Goal: Information Seeking & Learning: Learn about a topic

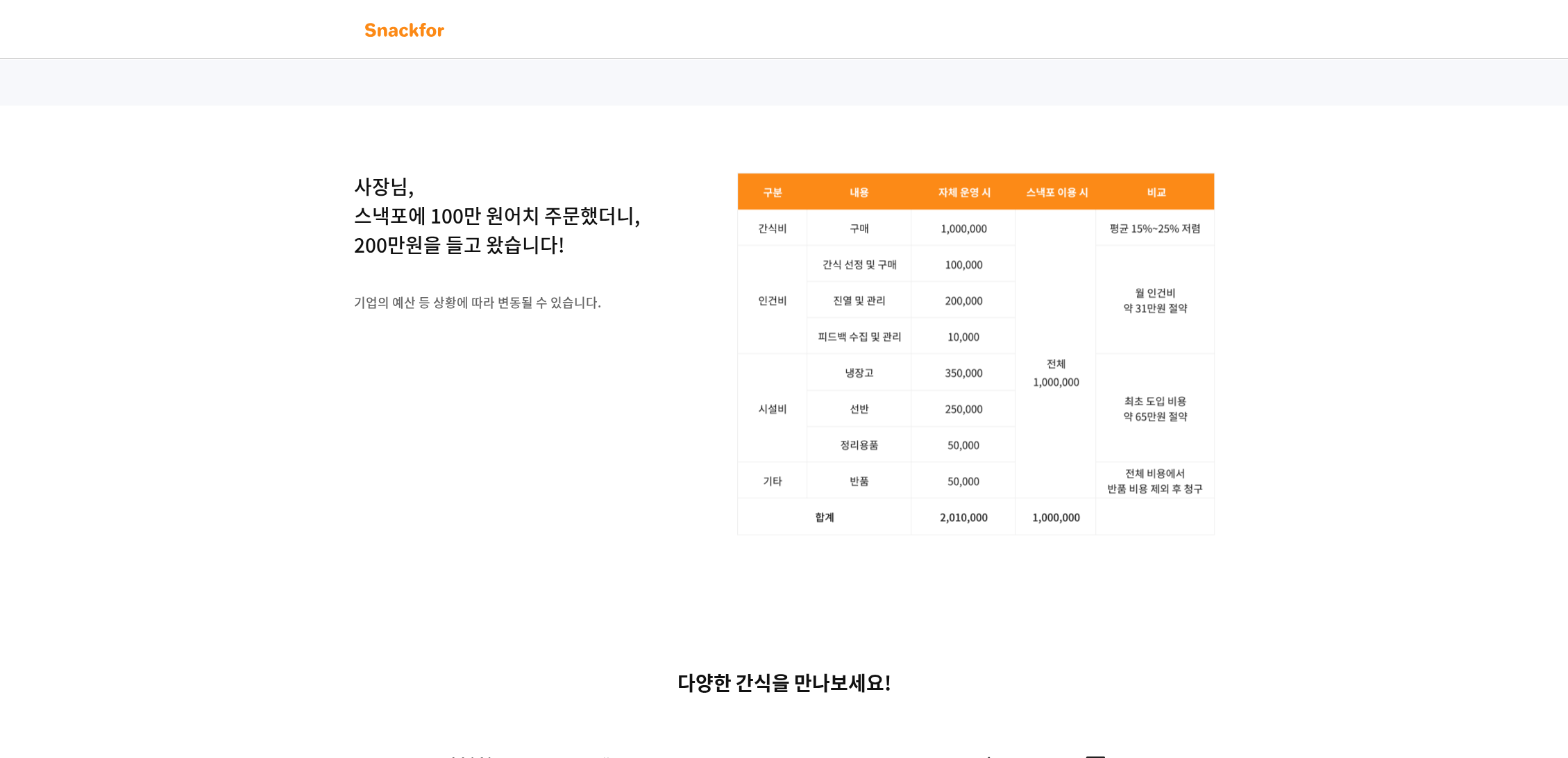
scroll to position [1679, 0]
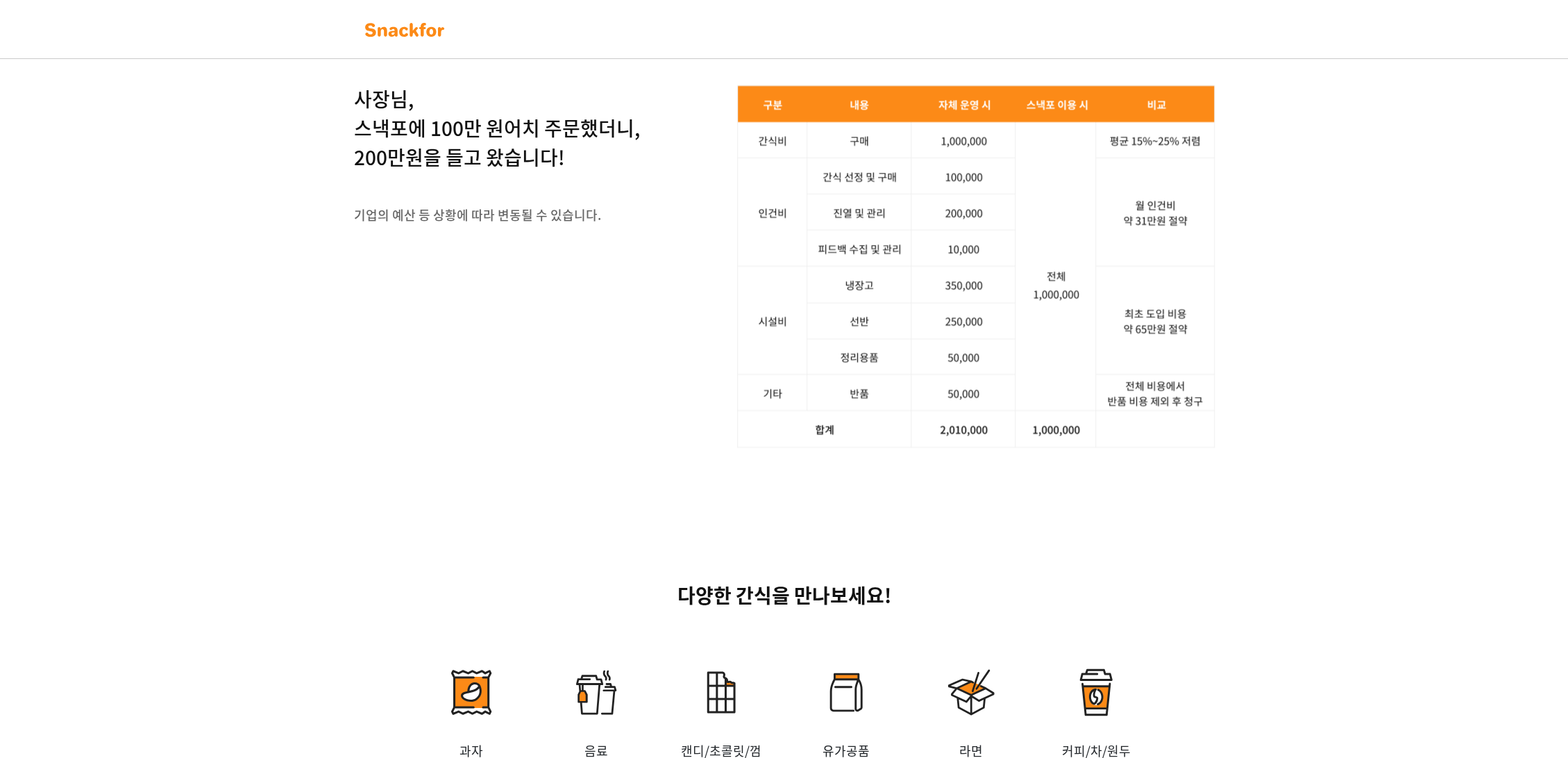
click at [1567, 443] on html "End Channel Plugin [GEOGRAPHIC_DATA] × 홈페이지에서 결제를 원하시면 PC로 접속해 주세요." at bounding box center [784, 173] width 1568 height 3704
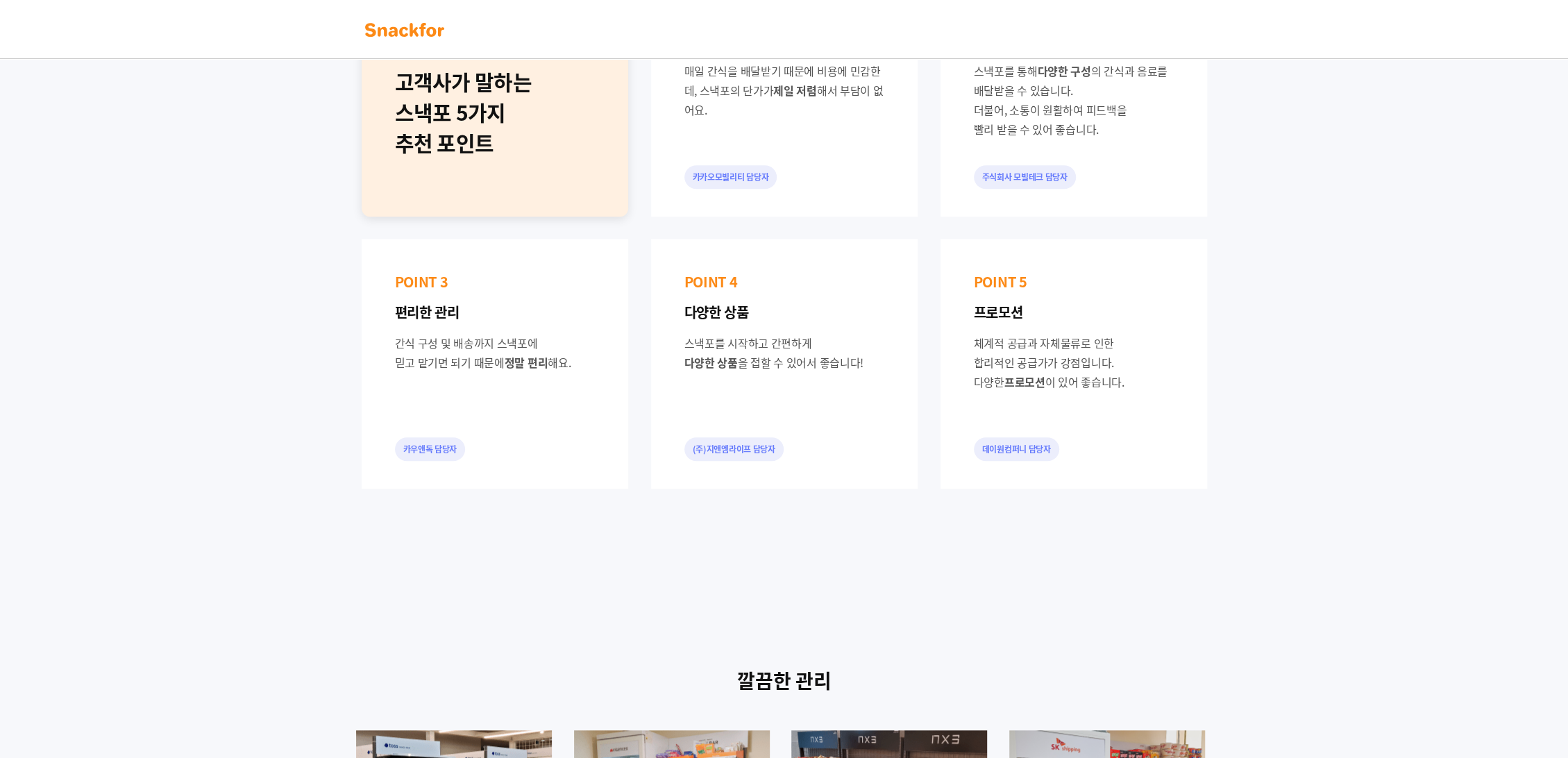
scroll to position [0, 0]
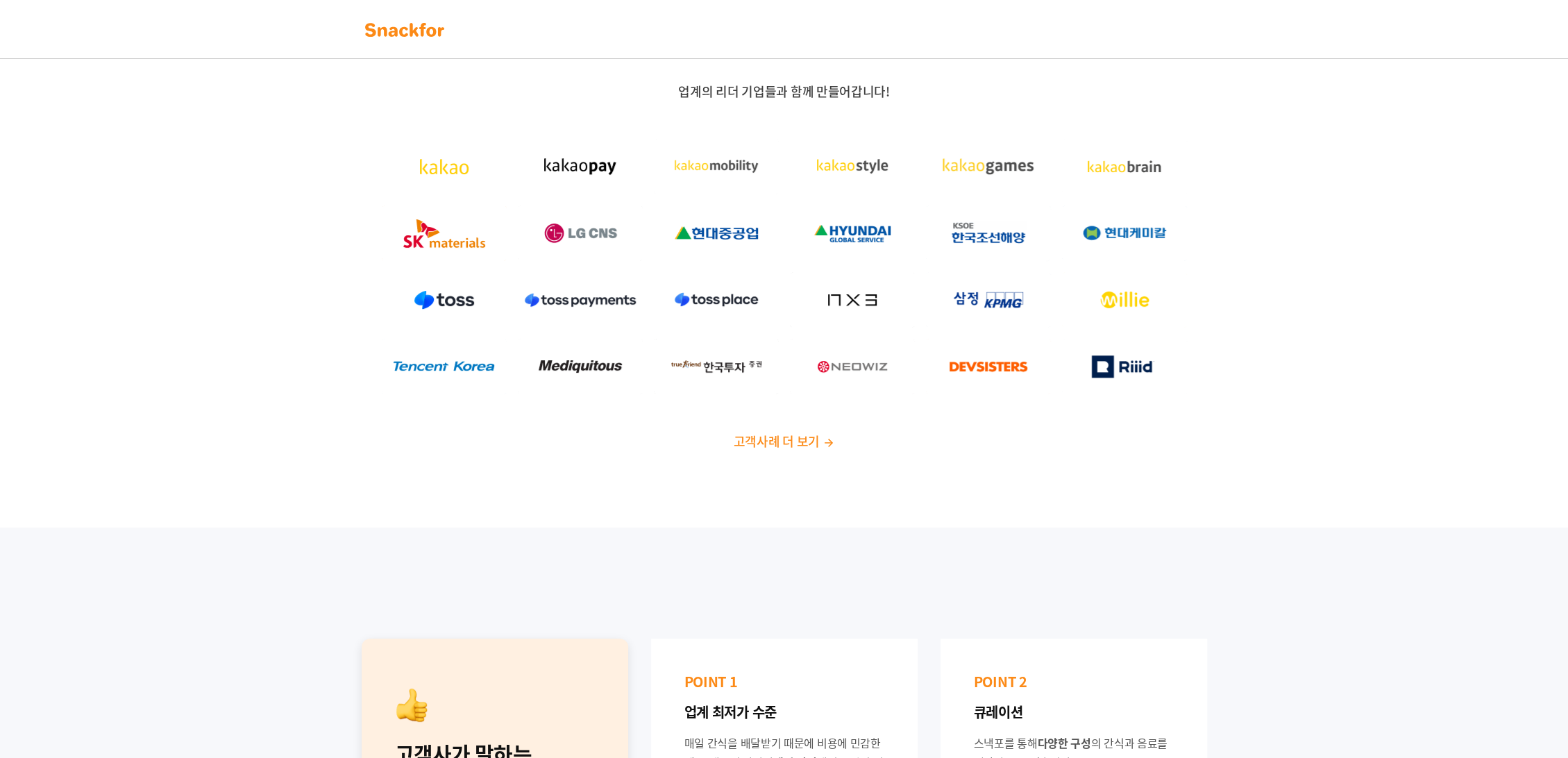
click at [785, 88] on span "업계의 리더 기업들과 함께 만들어갑니다!" at bounding box center [783, 91] width 211 height 19
click at [815, 118] on div "업계의 리더 기업들과 함께 만들어갑니다! 고객사례 더 보기" at bounding box center [784, 266] width 868 height 366
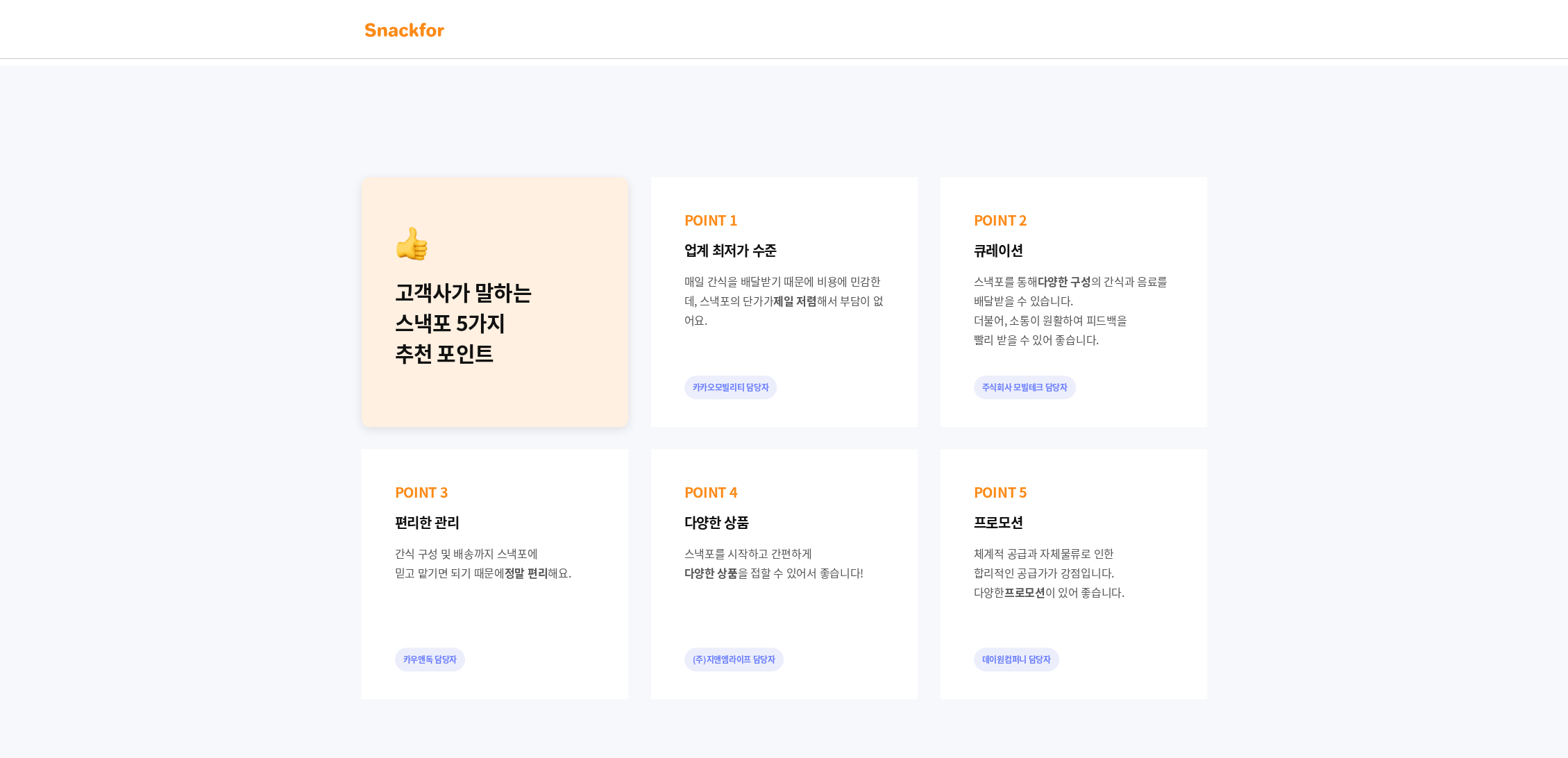
scroll to position [462, 0]
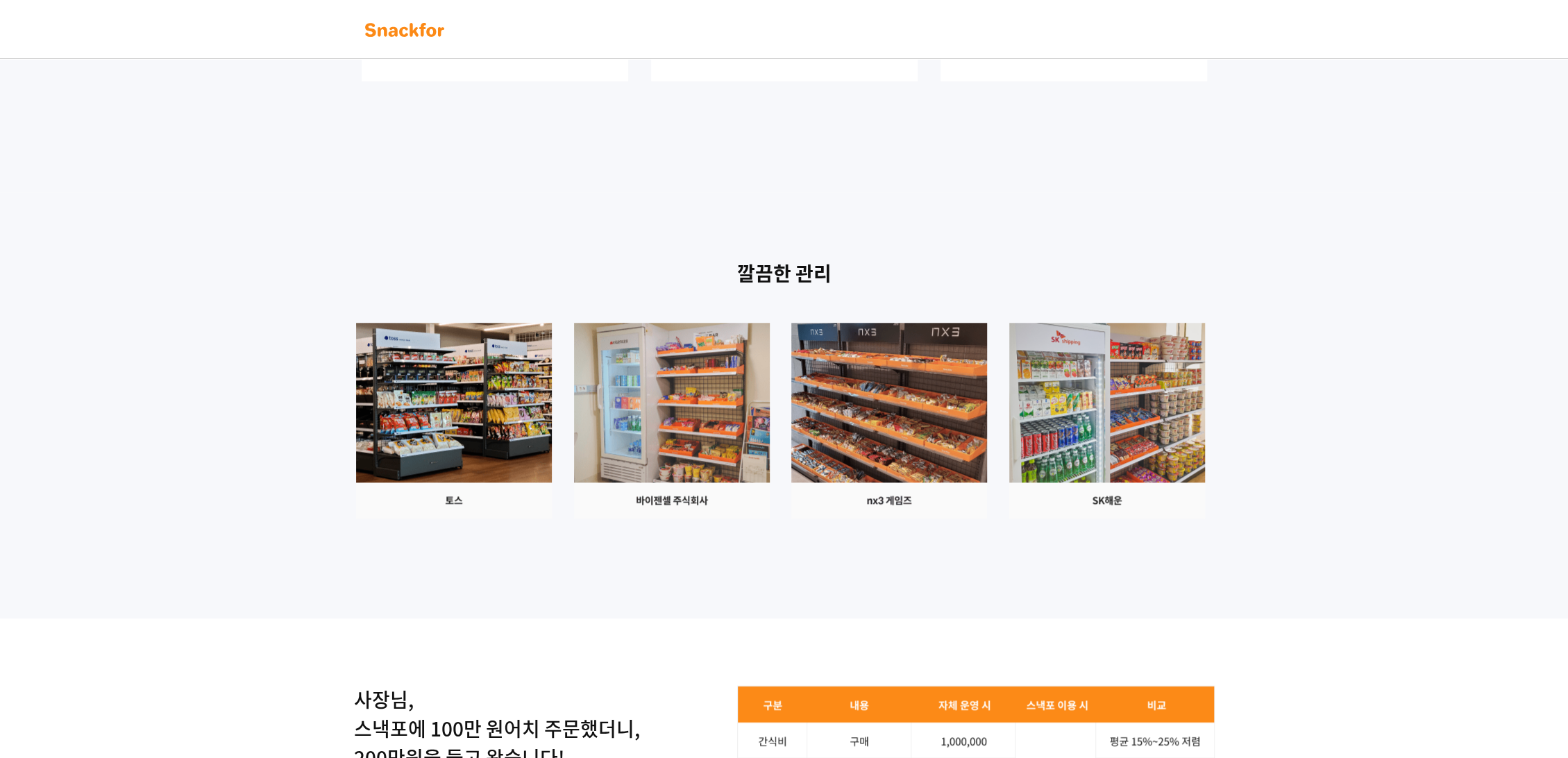
click at [1388, 380] on div "깔끔한 관리" at bounding box center [784, 406] width 1568 height 426
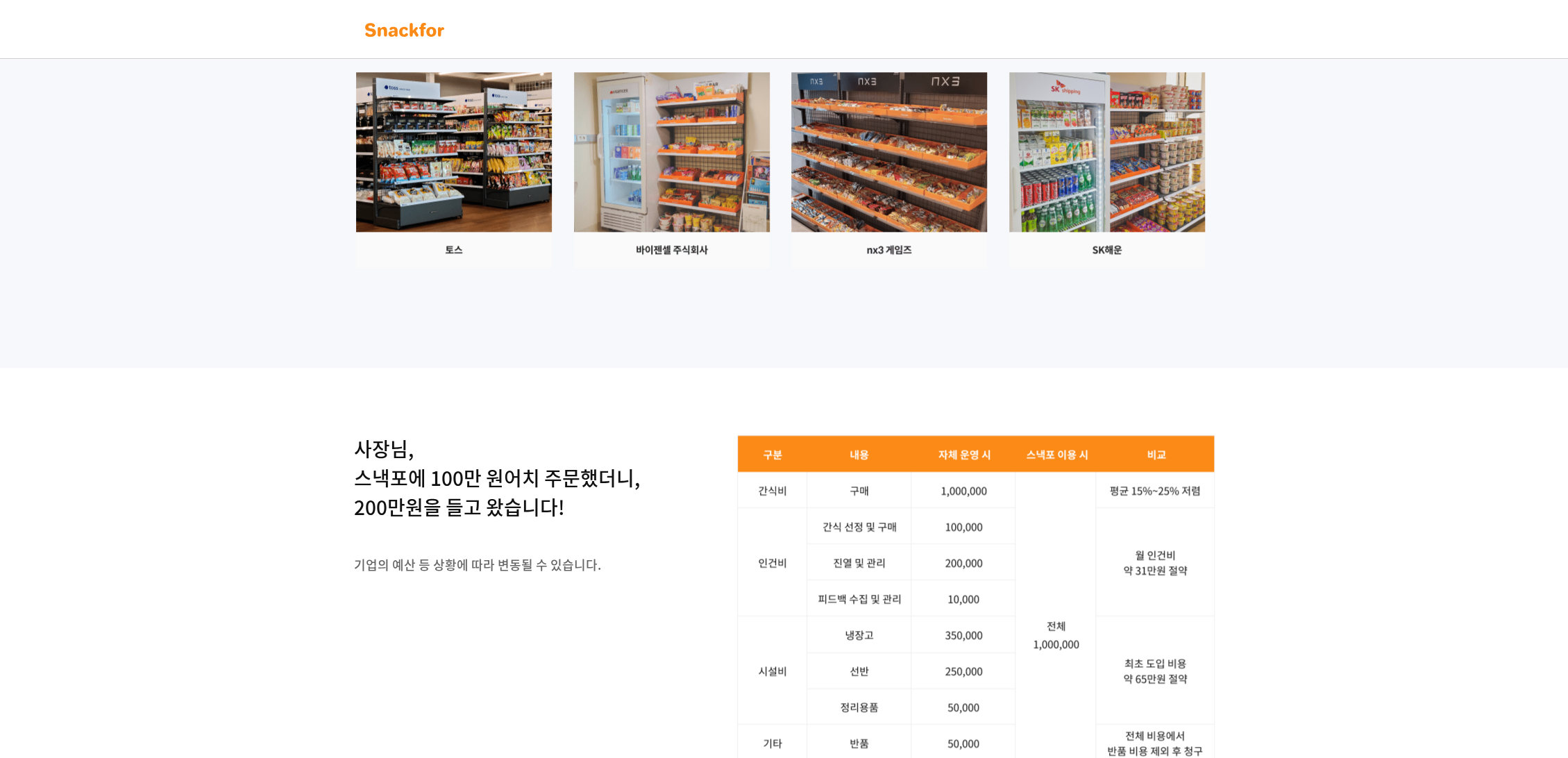
scroll to position [0, 0]
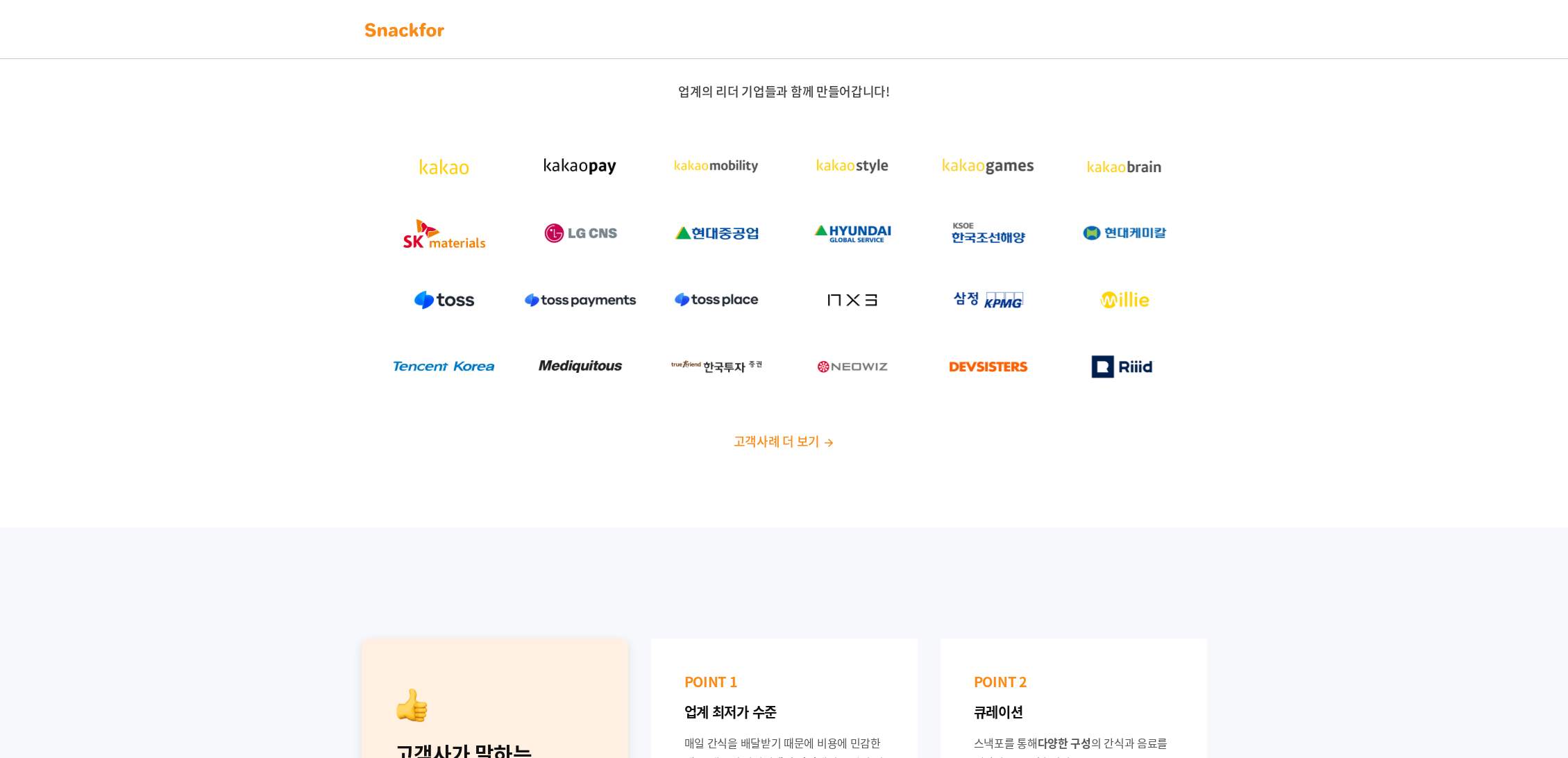
click at [402, 23] on img at bounding box center [404, 30] width 88 height 23
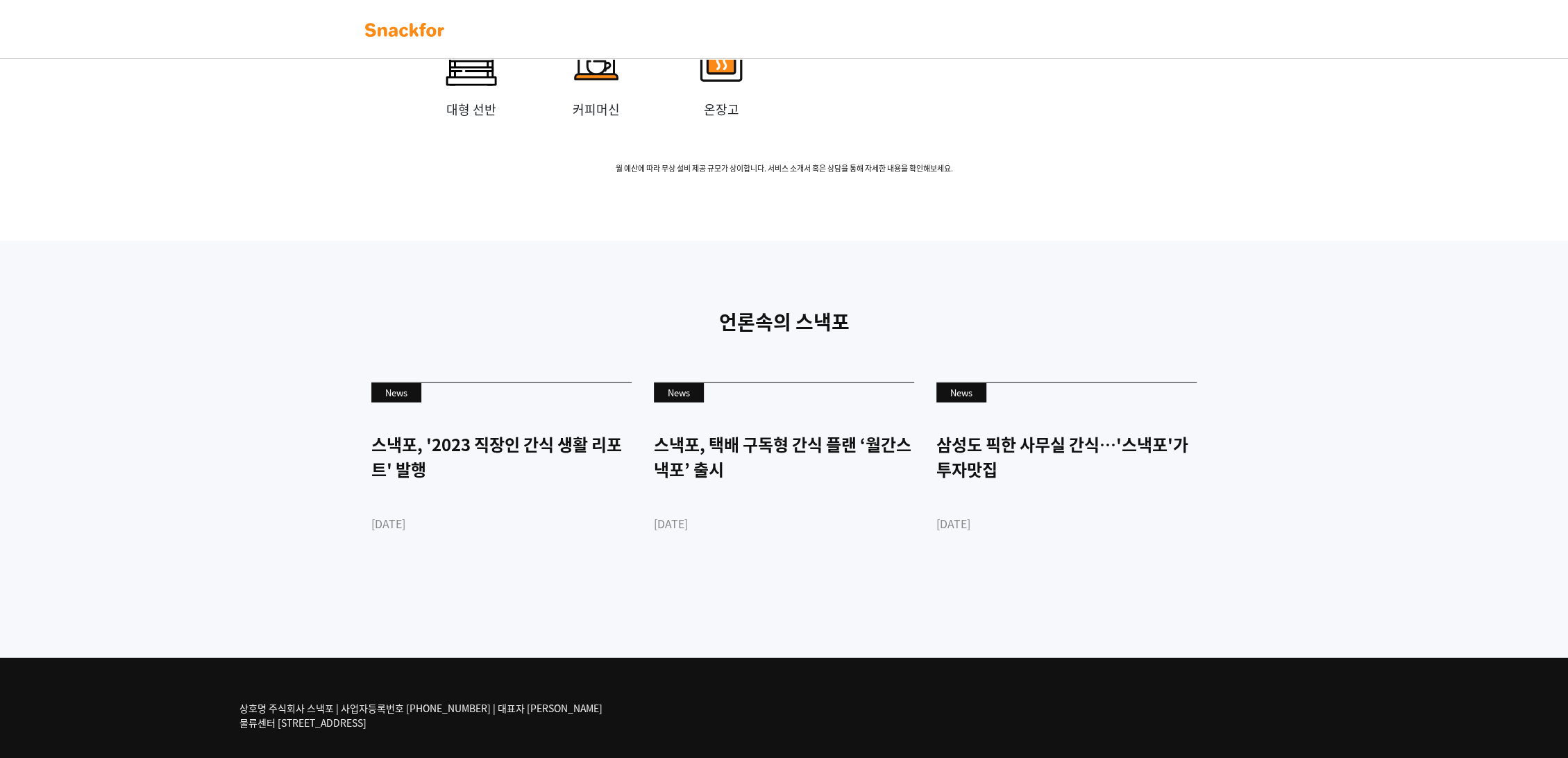
scroll to position [2946, 0]
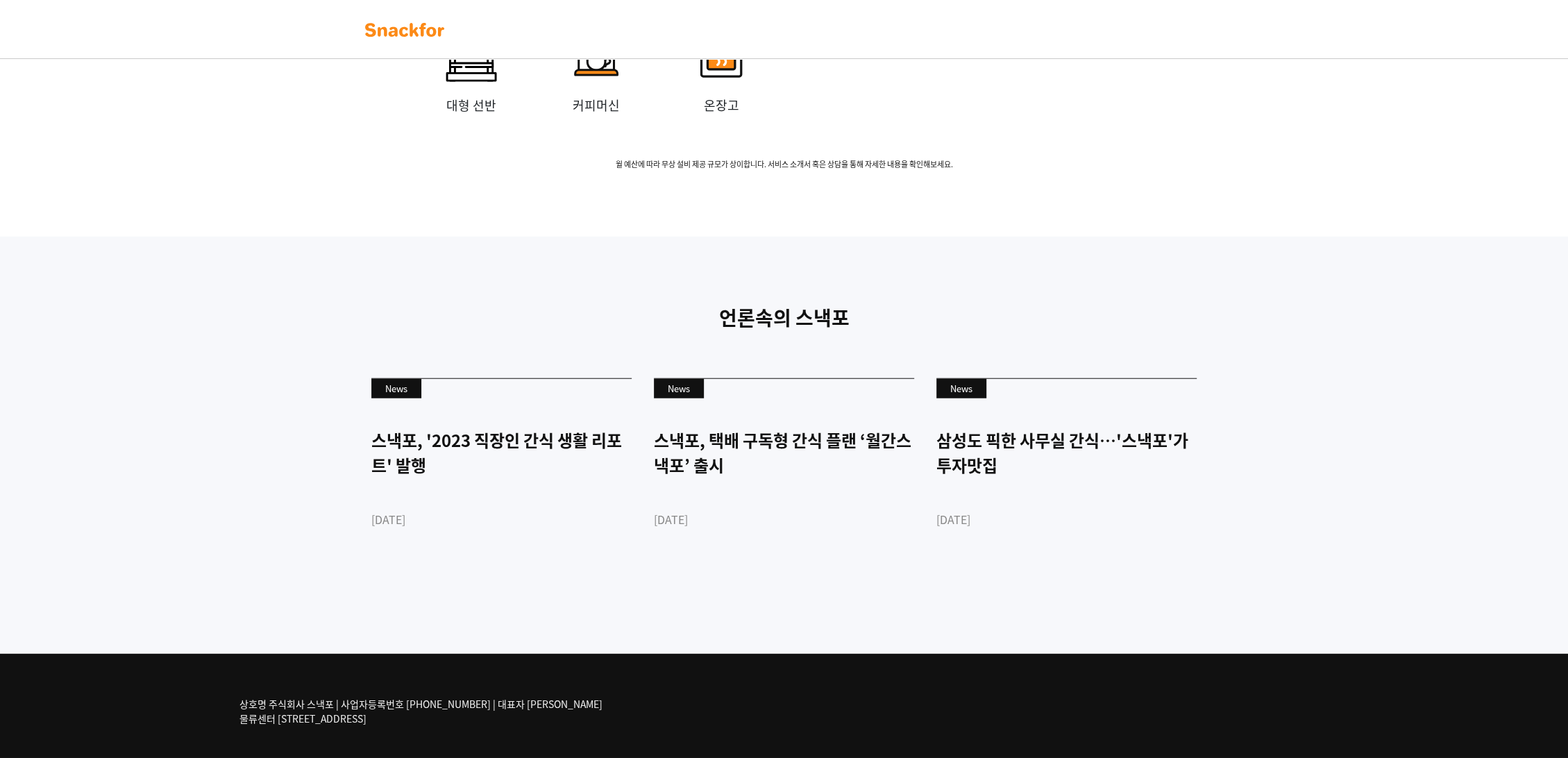
click at [254, 603] on div "언론속의 스낵포 News 스낵포, '2023 직장인 간식 생활 리포트' 발행 2023-03-28 News 스낵포, 택배 구독형 간식 플랜 ‘월…" at bounding box center [784, 445] width 1568 height 417
